Goal: Task Accomplishment & Management: Complete application form

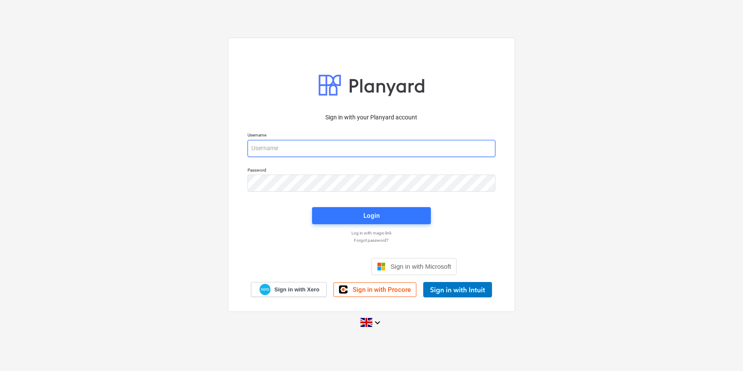
click at [274, 149] on input "email" at bounding box center [372, 148] width 248 height 17
type input "[PERSON_NAME][EMAIL_ADDRESS][PERSON_NAME][DOMAIN_NAME]"
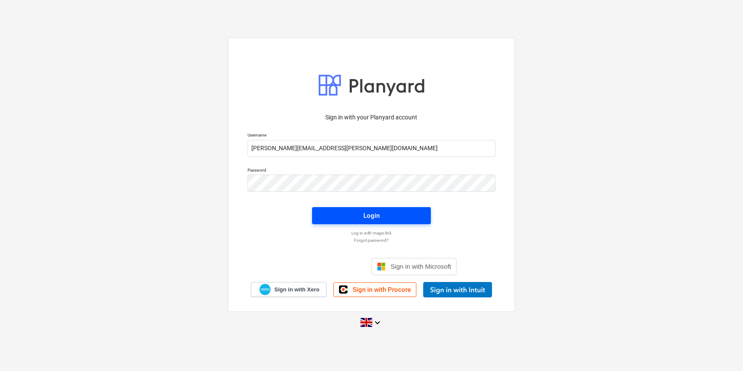
click at [372, 216] on div "Login" at bounding box center [372, 215] width 16 height 11
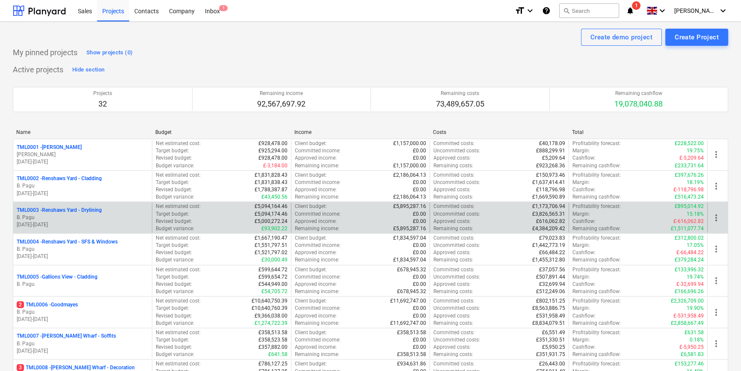
click at [92, 215] on p "B. Pagu" at bounding box center [83, 217] width 132 height 7
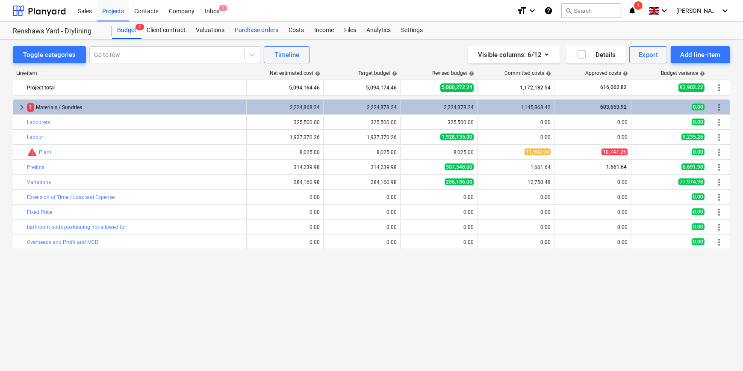
click at [260, 30] on div "Purchase orders" at bounding box center [257, 30] width 54 height 17
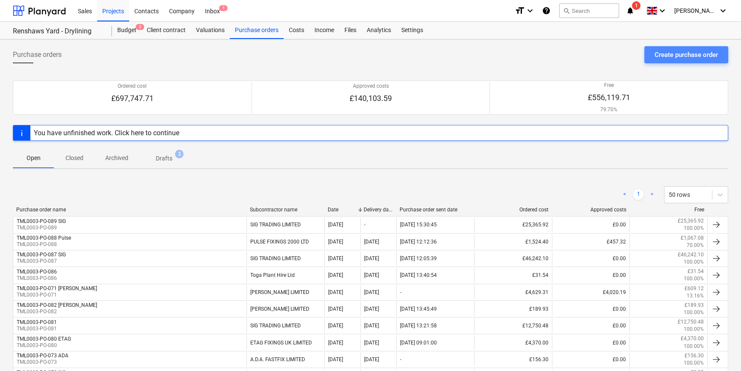
click at [593, 56] on div "Create purchase order" at bounding box center [685, 54] width 63 height 11
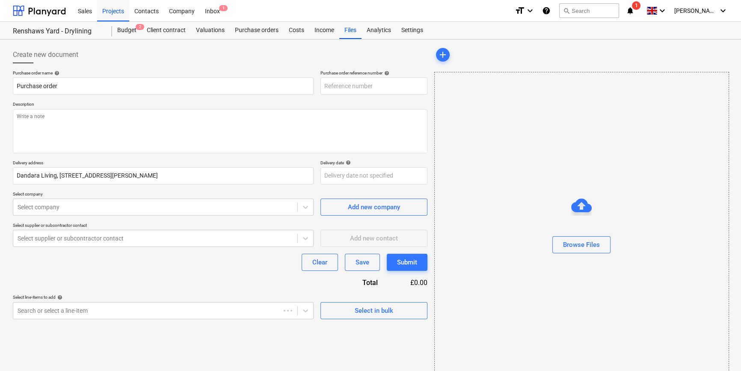
type textarea "x"
type input "TML0003-PO-090"
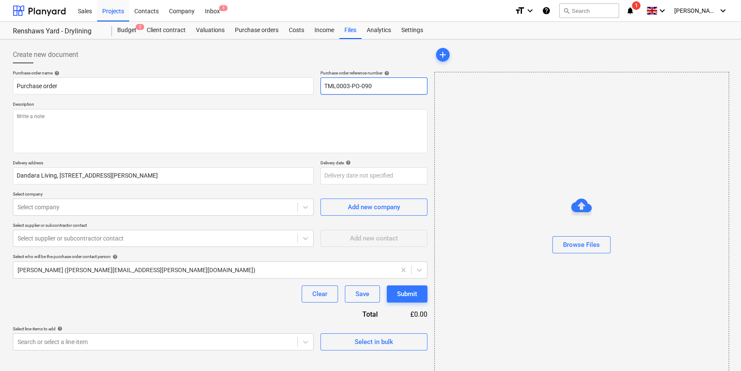
drag, startPoint x: 373, startPoint y: 86, endPoint x: 322, endPoint y: 86, distance: 50.9
click at [322, 86] on input "TML0003-PO-090" at bounding box center [373, 85] width 107 height 17
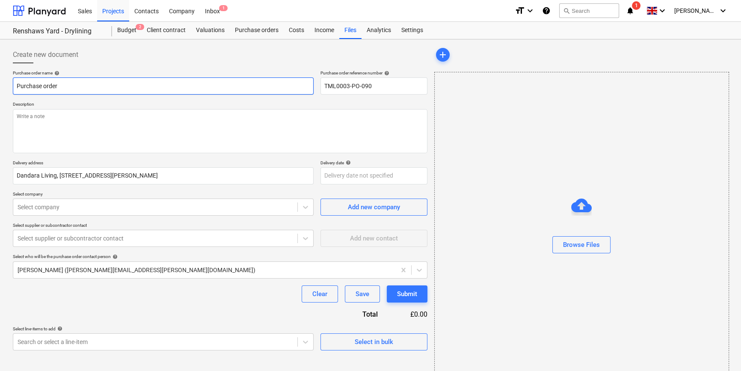
drag, startPoint x: 64, startPoint y: 87, endPoint x: 13, endPoint y: 83, distance: 51.0
click at [13, 83] on input "Purchase order" at bounding box center [163, 85] width 301 height 17
type textarea "x"
paste input "TML0003-PO-090"
type textarea "x"
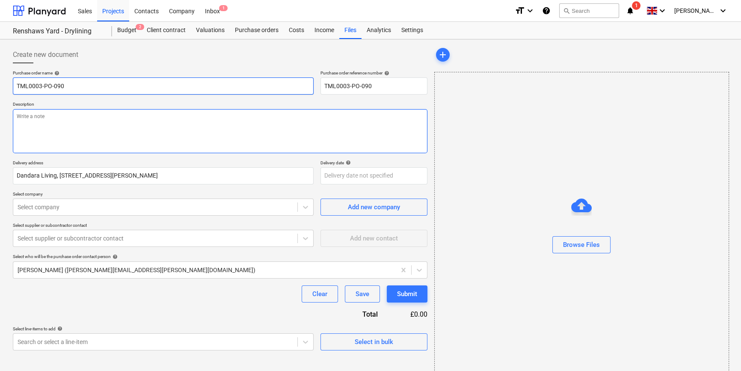
type input "TML0003-PO-090"
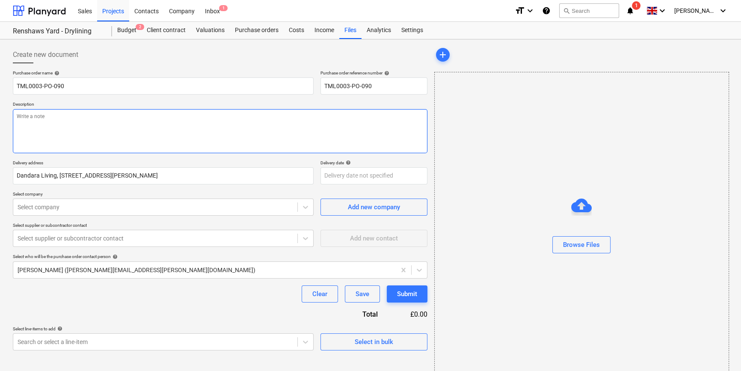
click at [32, 125] on textarea at bounding box center [220, 131] width 414 height 44
type textarea "x"
type textarea "S"
type textarea "x"
type textarea "Si"
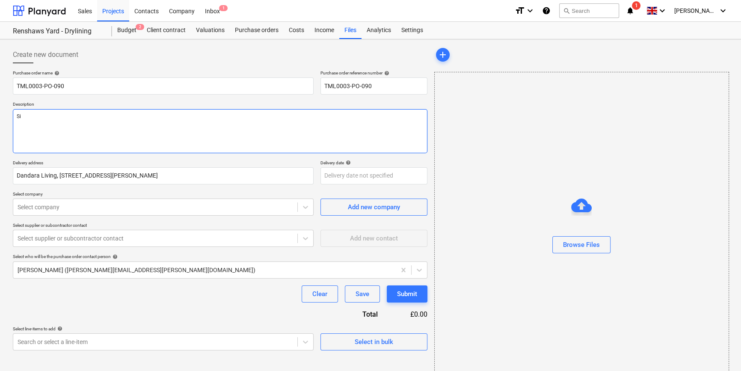
type textarea "x"
type textarea "Sit"
type textarea "x"
type textarea "Site"
type textarea "x"
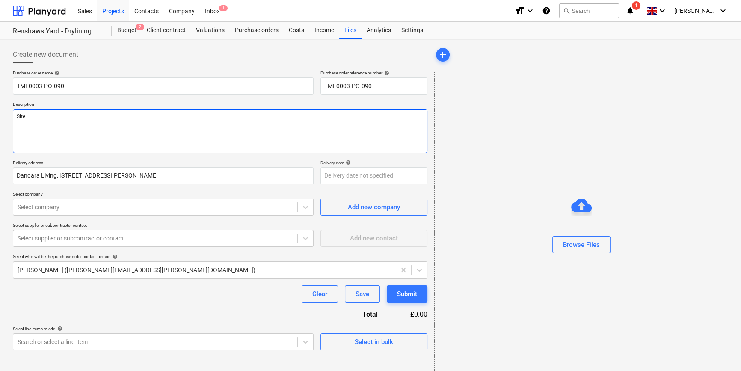
type textarea "Site"
type textarea "x"
type textarea "Site c"
type textarea "x"
type textarea "Site co"
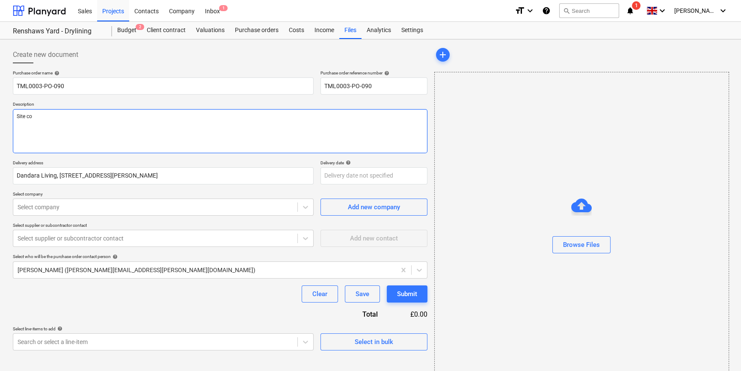
type textarea "x"
type textarea "Site con"
type textarea "x"
type textarea "Site cont"
type textarea "x"
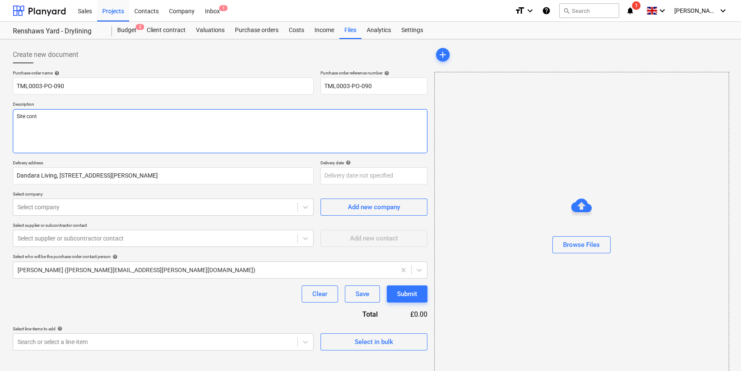
type textarea "Site conta"
type textarea "x"
type textarea "Site contac"
type textarea "x"
type textarea "Site contact"
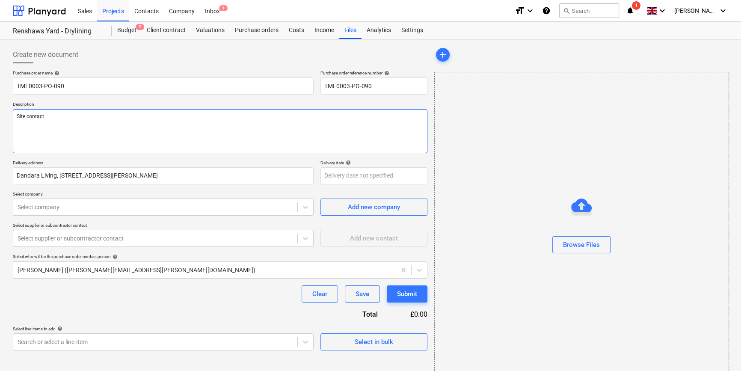
type textarea "x"
type textarea "Site contact"
type textarea "x"
type textarea "Site contact J"
type textarea "x"
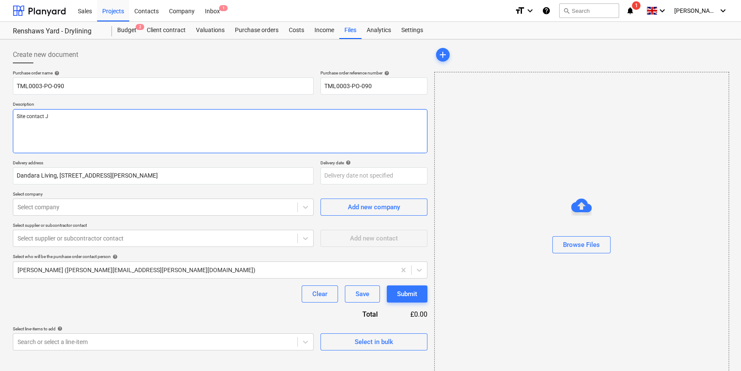
type textarea "Site contact [PERSON_NAME]"
type textarea "x"
type textarea "Site contact [PERSON_NAME]"
type textarea "x"
type textarea "Site contact [PERSON_NAME]"
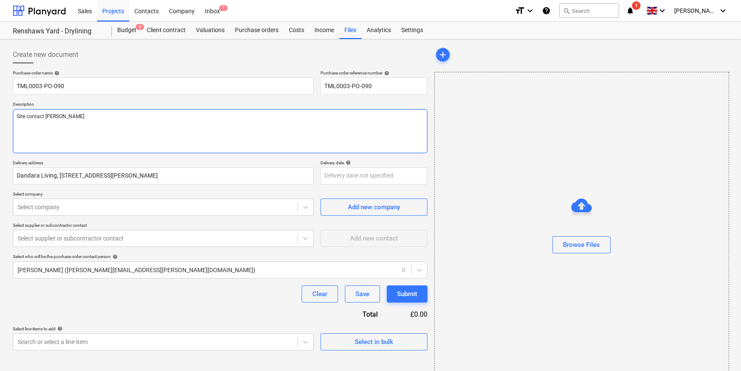
type textarea "x"
type textarea "Site contact [PERSON_NAME]"
type textarea "x"
type textarea "Site contact [PERSON_NAME]"
type textarea "x"
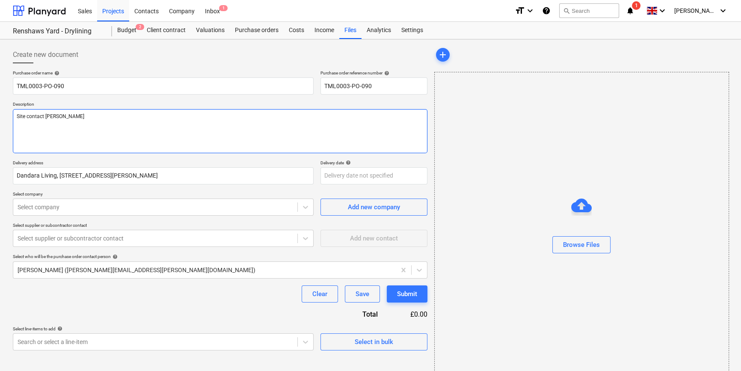
type textarea "Site contact [PERSON_NAME]"
paste textarea "07375054805"
type textarea "x"
type textarea "Site contact [PERSON_NAME] [PHONE_NUMBER]"
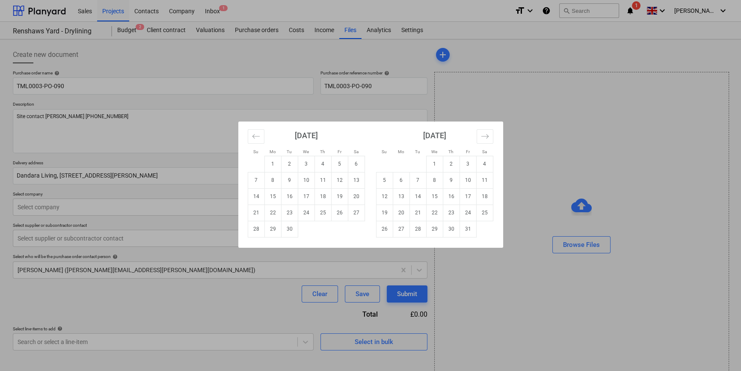
click at [325, 175] on body "Sales Projects Contacts Company Inbox 1 format_size keyboard_arrow_down help se…" at bounding box center [370, 185] width 741 height 371
click at [269, 196] on td "15" at bounding box center [272, 196] width 17 height 16
type textarea "x"
type input "[DATE]"
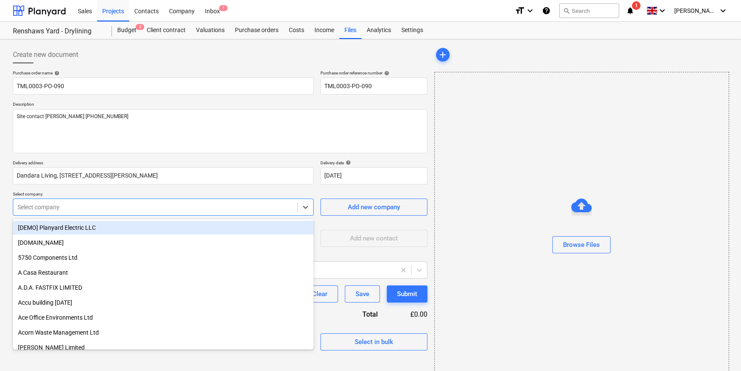
click at [155, 207] on div at bounding box center [155, 207] width 275 height 9
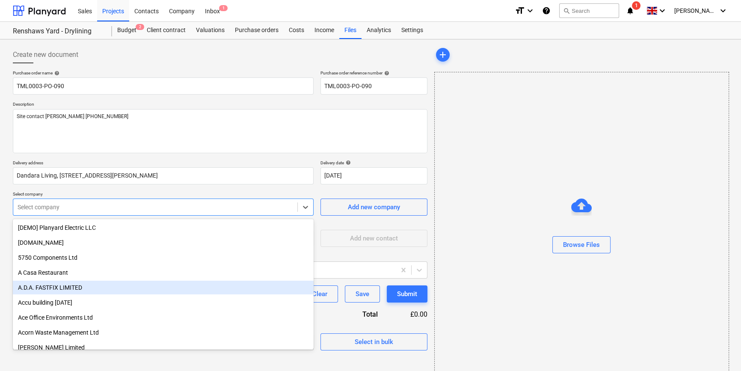
click at [63, 289] on div "A.D.A. FASTFIX LIMITED" at bounding box center [163, 288] width 301 height 14
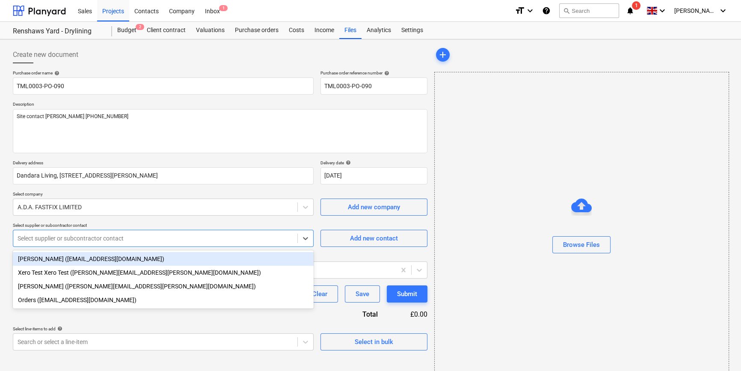
click at [198, 237] on div at bounding box center [155, 238] width 275 height 9
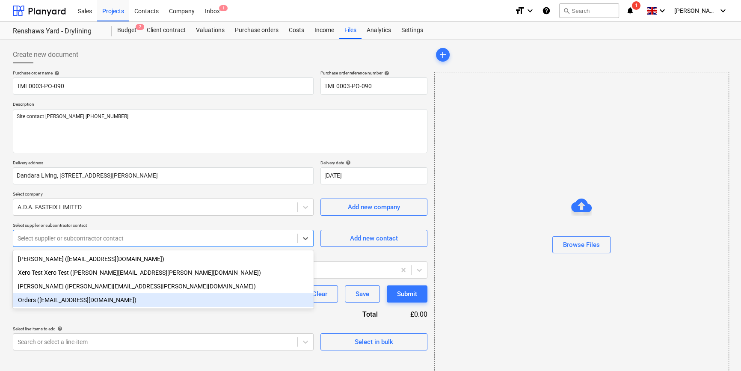
click at [81, 301] on div "Orders ([EMAIL_ADDRESS][DOMAIN_NAME])" at bounding box center [163, 300] width 301 height 14
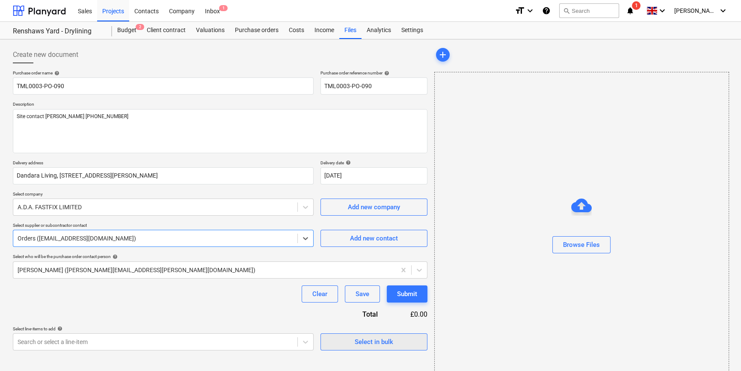
click at [379, 343] on div "Select in bulk" at bounding box center [374, 341] width 38 height 11
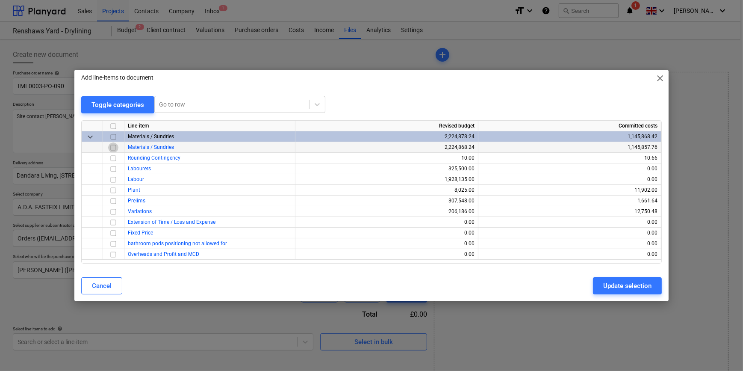
click at [112, 147] on input "checkbox" at bounding box center [113, 147] width 10 height 10
click at [593, 287] on div "Update selection" at bounding box center [628, 285] width 48 height 11
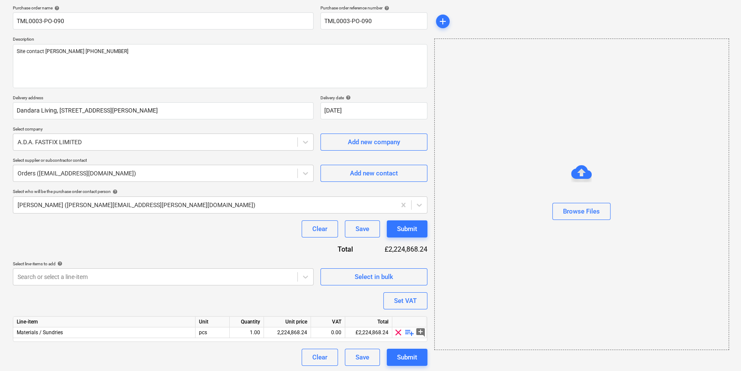
scroll to position [66, 0]
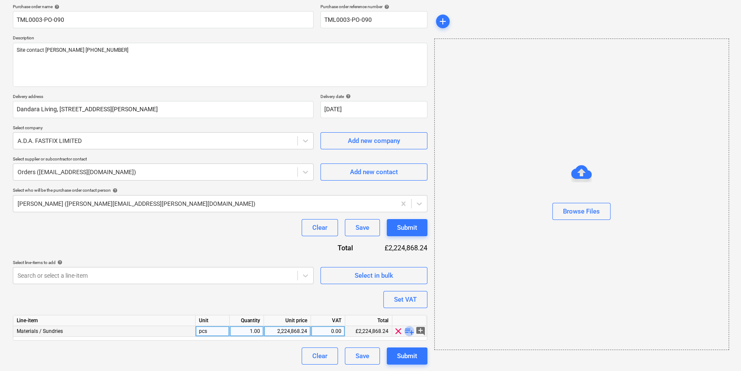
click at [406, 330] on span "playlist_add" at bounding box center [409, 331] width 10 height 10
type textarea "x"
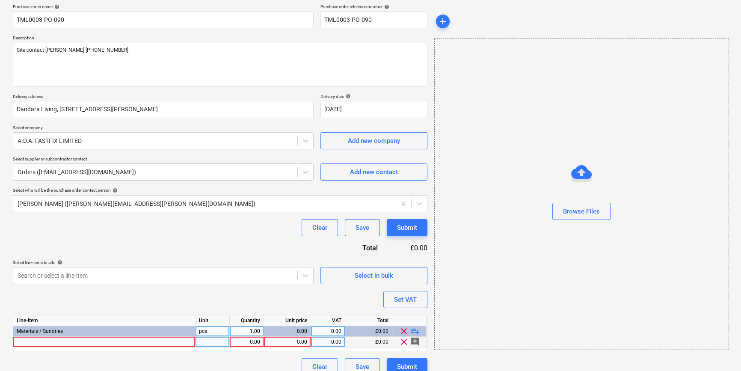
click at [23, 342] on div at bounding box center [104, 342] width 182 height 11
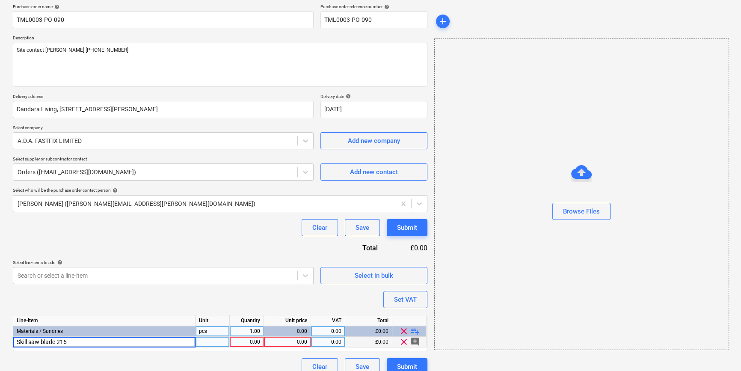
type input "Skill saw blade 216x"
type textarea "x"
click at [66, 340] on div "Skill saw blade 216x" at bounding box center [104, 342] width 182 height 11
click at [76, 342] on input "Skill saw blade 216x" at bounding box center [104, 342] width 182 height 10
click at [77, 342] on input "Skill saw blade 216x" at bounding box center [104, 342] width 182 height 10
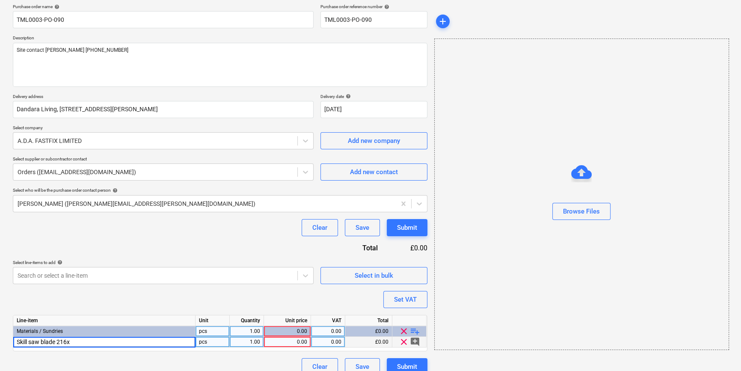
click at [77, 342] on input "Skill saw blade 216x" at bounding box center [104, 342] width 182 height 10
click at [69, 341] on input "Skill saw blade 216x" at bounding box center [104, 342] width 182 height 10
type input "Skill saw blade 216x30x60T TCT B-09085"
type textarea "x"
click at [105, 340] on span "Skill saw blade 216x30x60T TCT B-09085" at bounding box center [65, 342] width 96 height 6
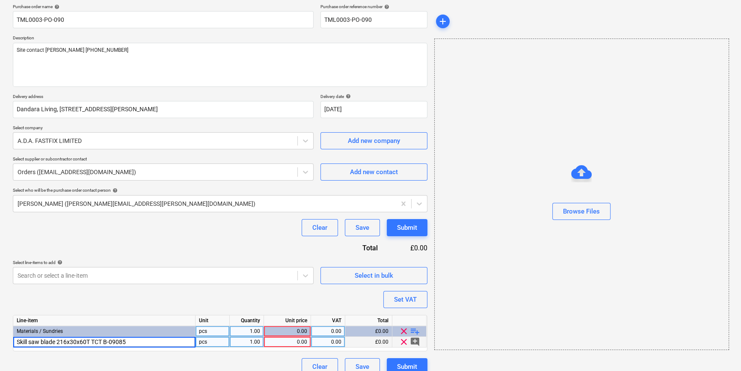
click at [125, 340] on input "Skill saw blade 216x30x60T TCT B-09085" at bounding box center [104, 342] width 182 height 10
type input "Skill saw blade 216x30x60T TCT B-09058"
type textarea "x"
type input "27.79"
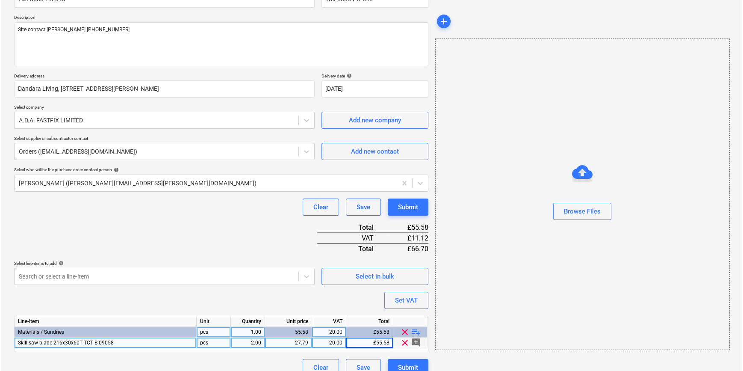
scroll to position [98, 0]
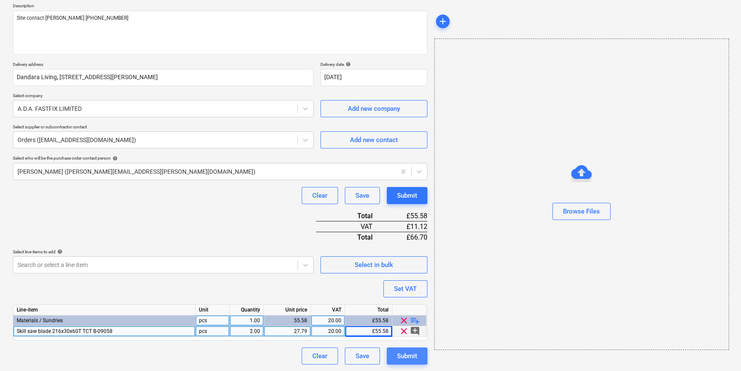
click at [402, 358] on div "Submit" at bounding box center [407, 355] width 20 height 11
type textarea "x"
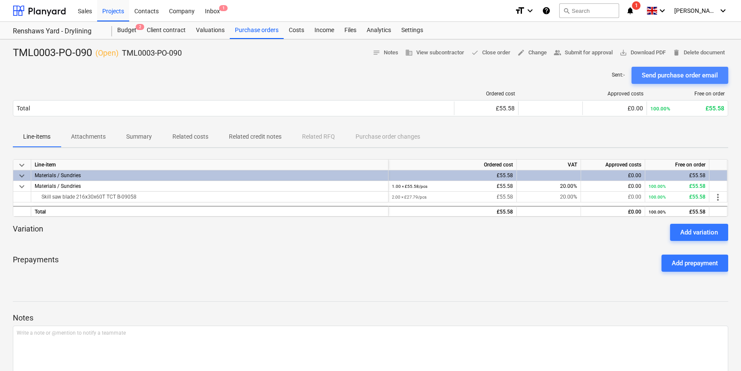
click at [593, 76] on div "Send purchase order email" at bounding box center [680, 75] width 76 height 11
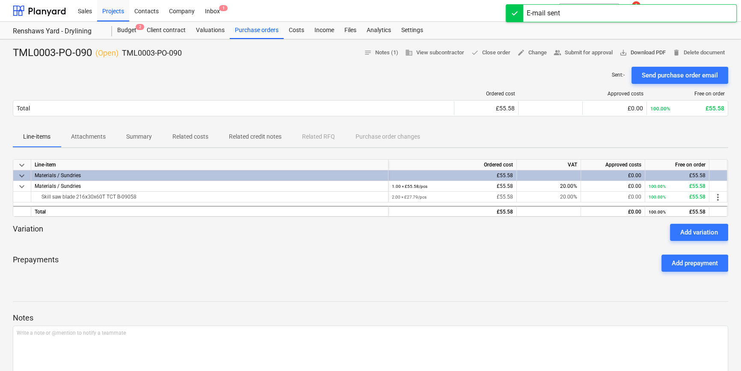
click at [593, 53] on span "save_alt Download PDF" at bounding box center [642, 53] width 46 height 10
